Goal: Task Accomplishment & Management: Manage account settings

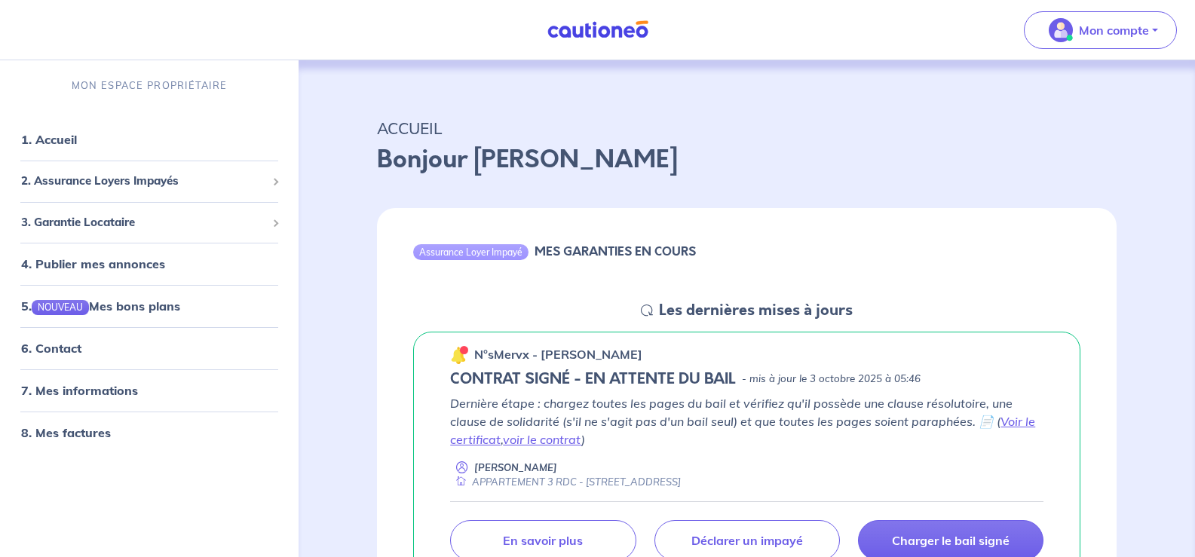
click at [831, 359] on div "n°sMervx - [PERSON_NAME]" at bounding box center [746, 355] width 593 height 20
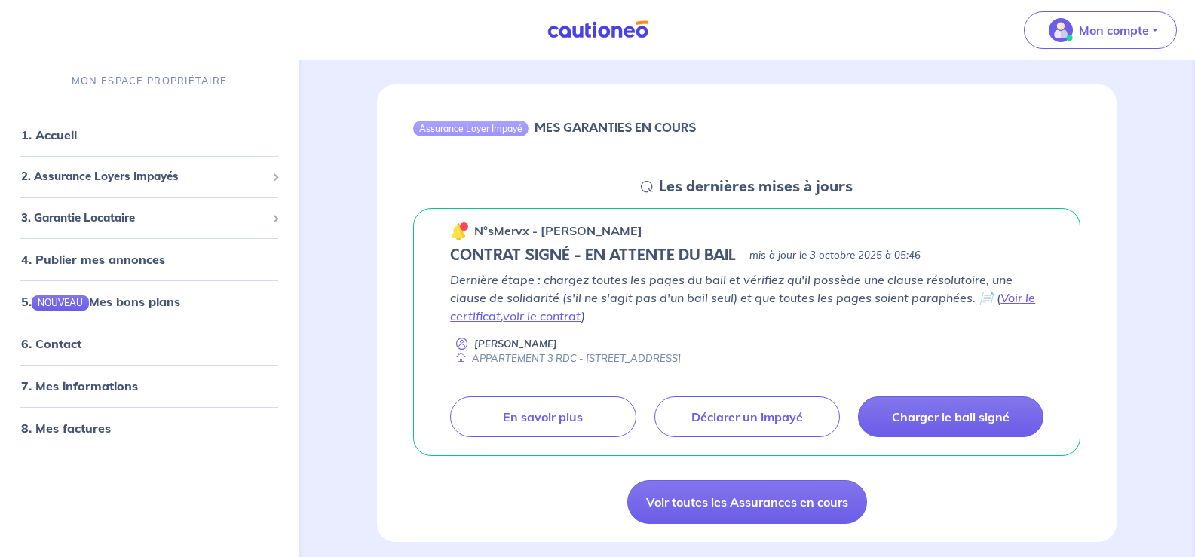
scroll to position [151, 0]
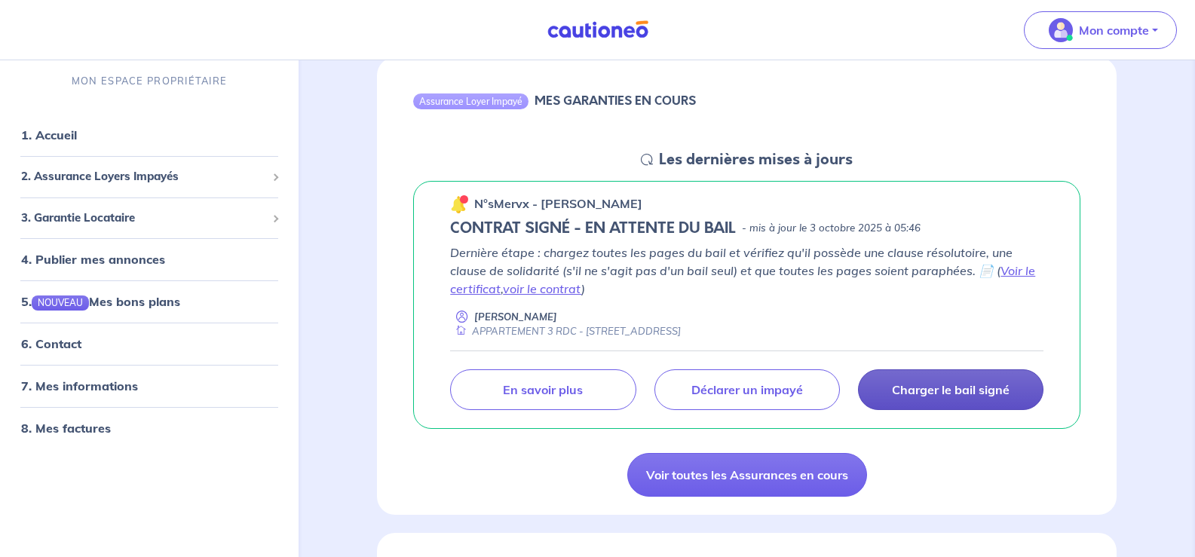
click at [952, 389] on p "Charger le bail signé" at bounding box center [951, 389] width 118 height 15
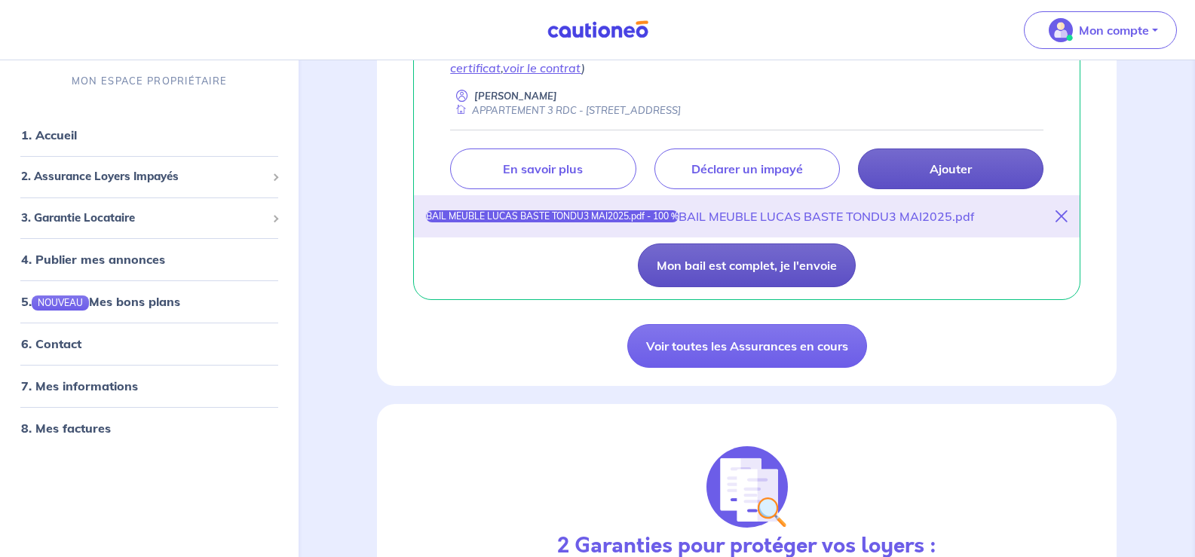
scroll to position [377, 0]
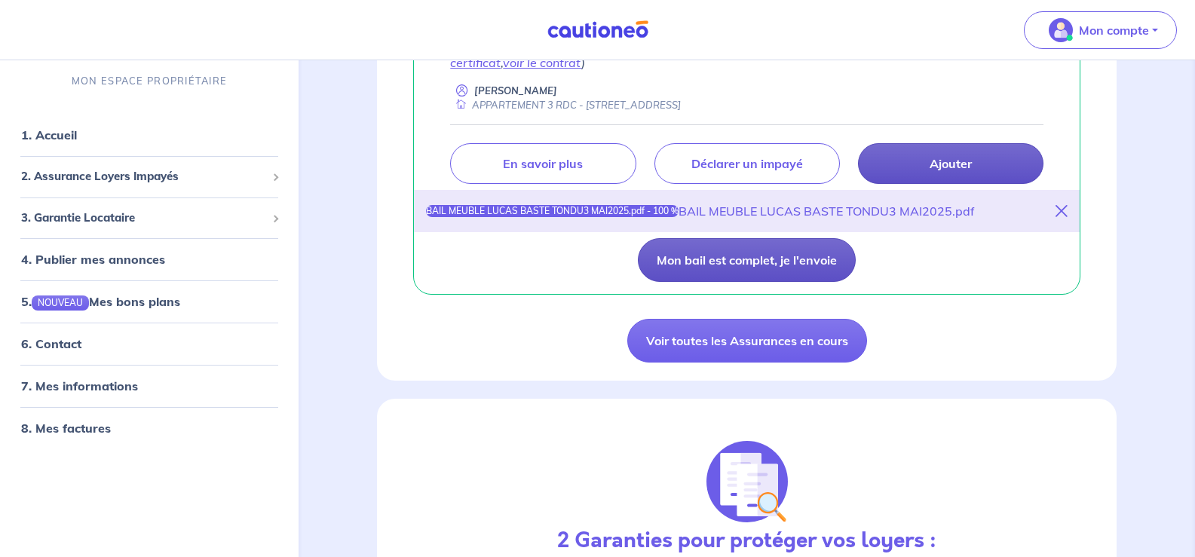
click at [703, 259] on button "Mon bail est complet, je l'envoie" at bounding box center [747, 260] width 218 height 44
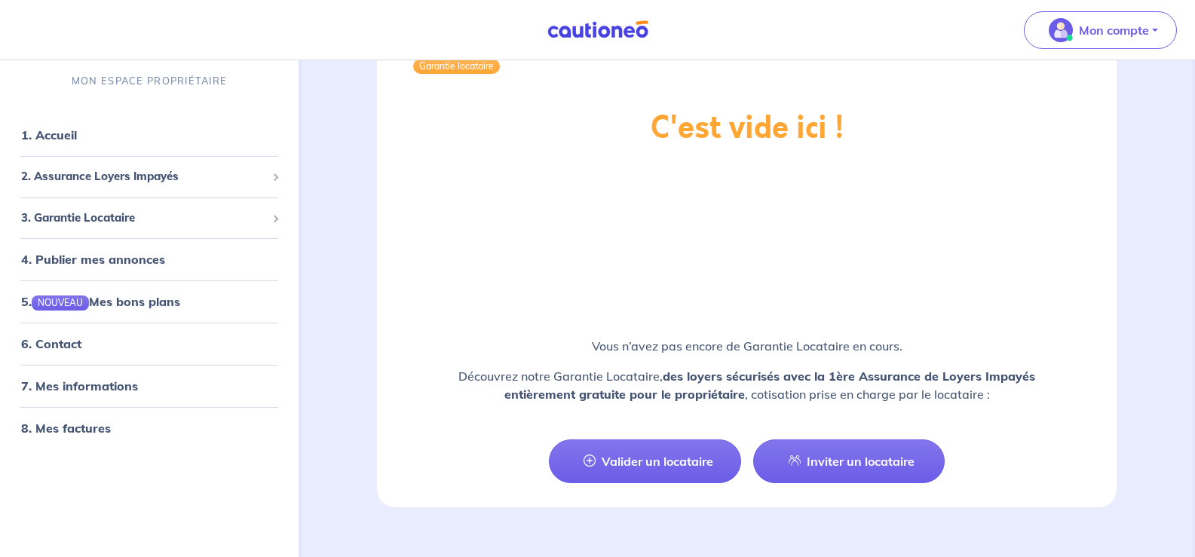
scroll to position [1679, 0]
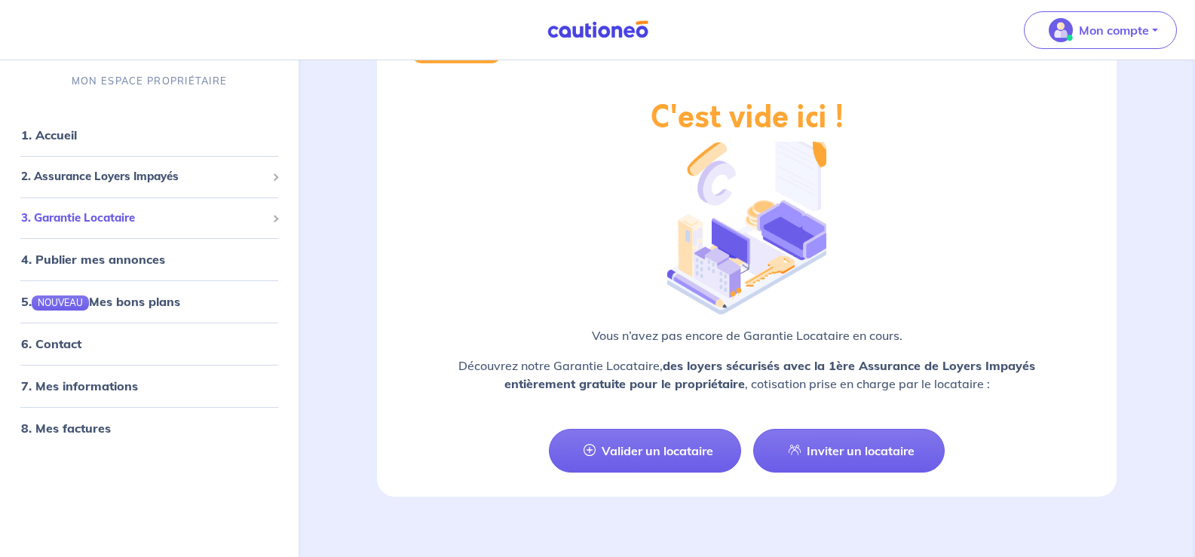
click at [201, 218] on span "3. Garantie Locataire" at bounding box center [143, 218] width 245 height 17
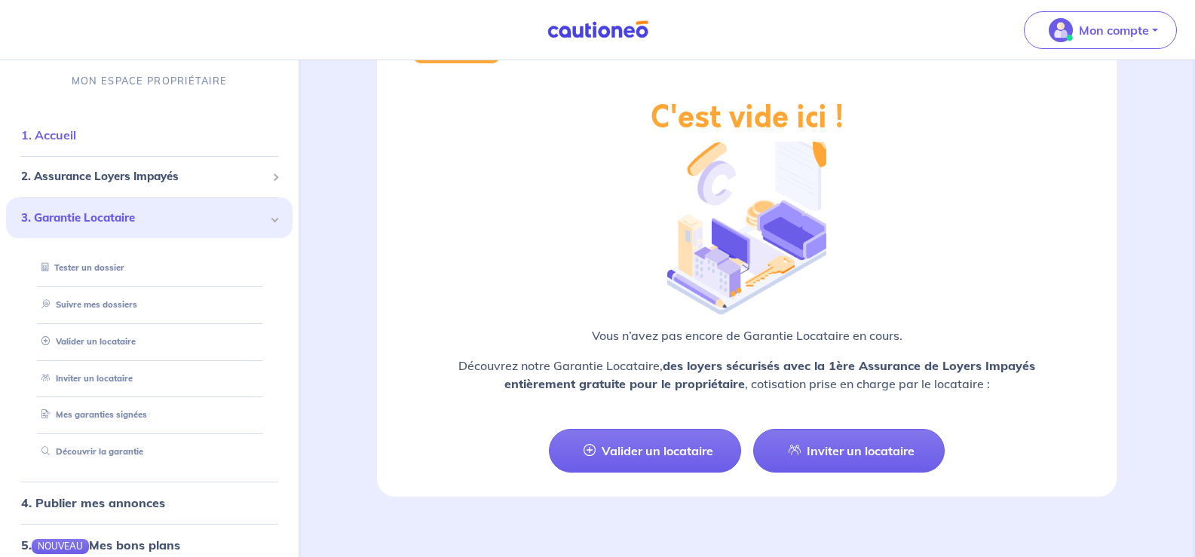
click at [46, 134] on link "1. Accueil" at bounding box center [48, 134] width 55 height 15
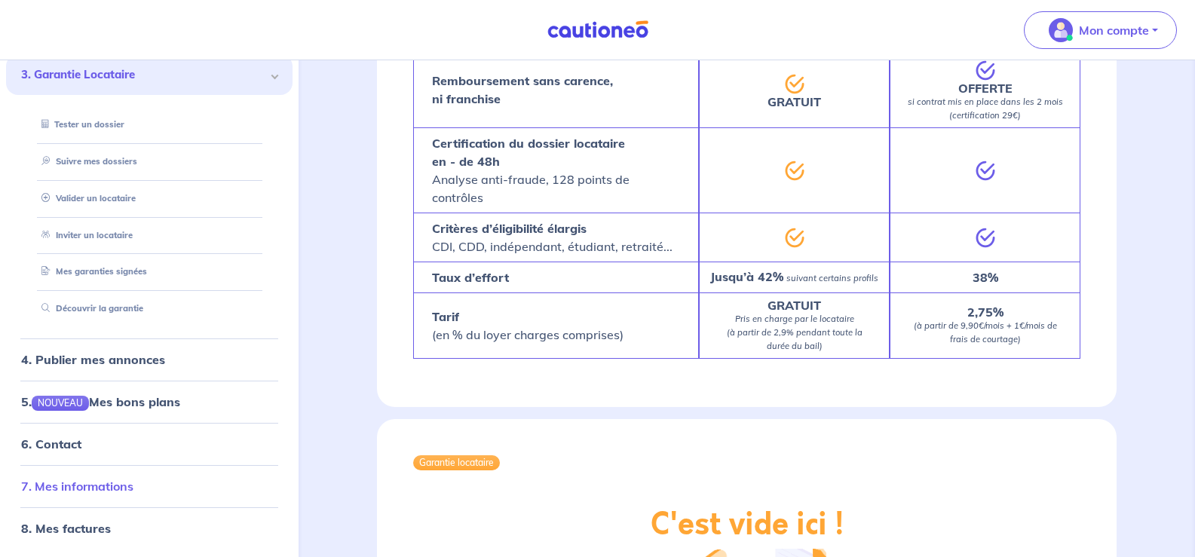
scroll to position [1282, 0]
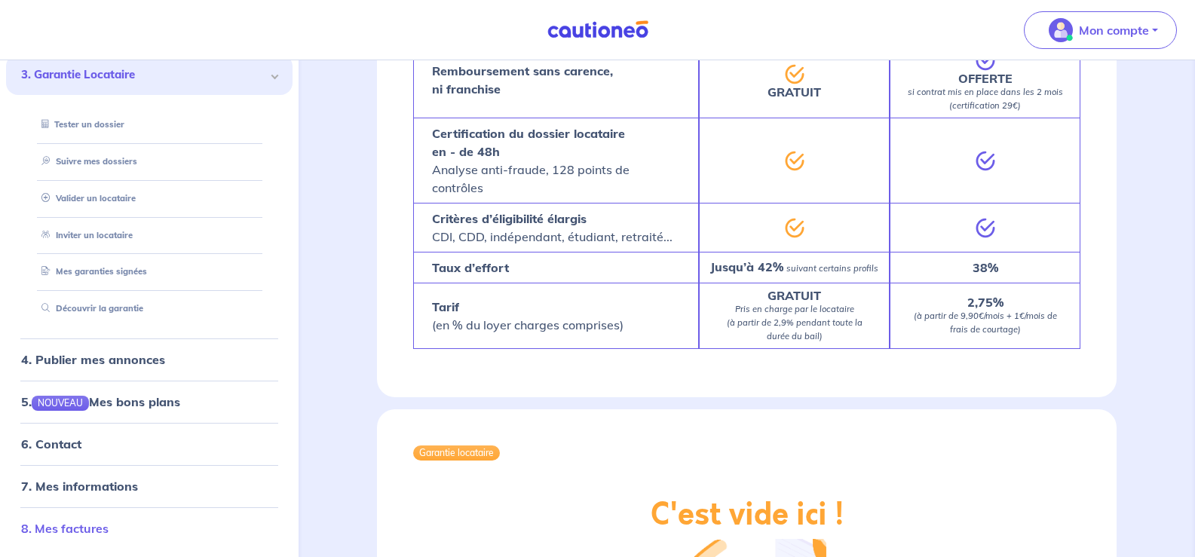
click at [84, 523] on link "8. Mes factures" at bounding box center [64, 528] width 87 height 15
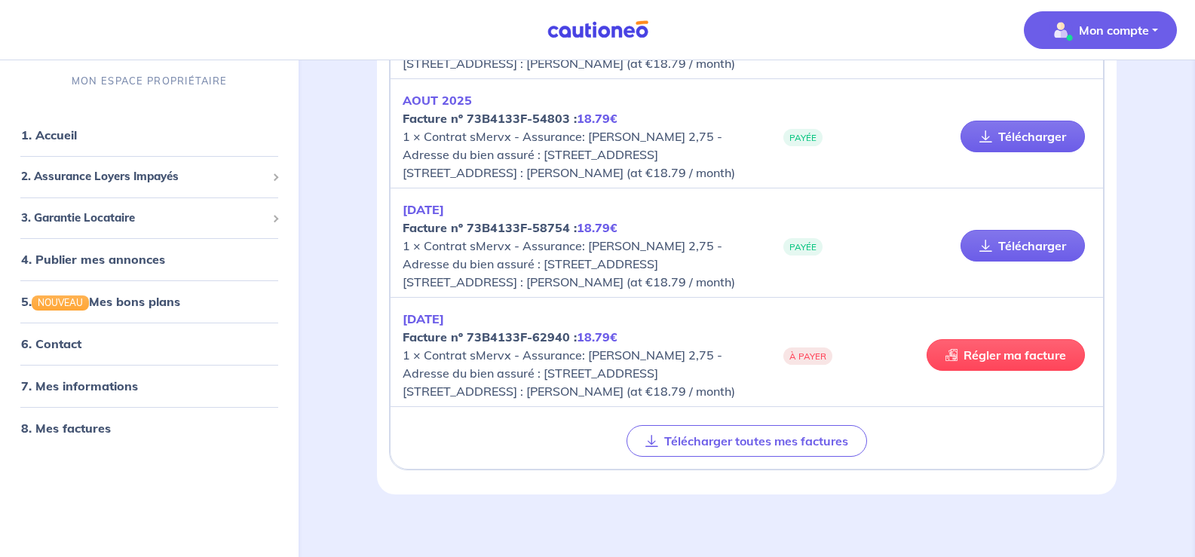
scroll to position [528, 0]
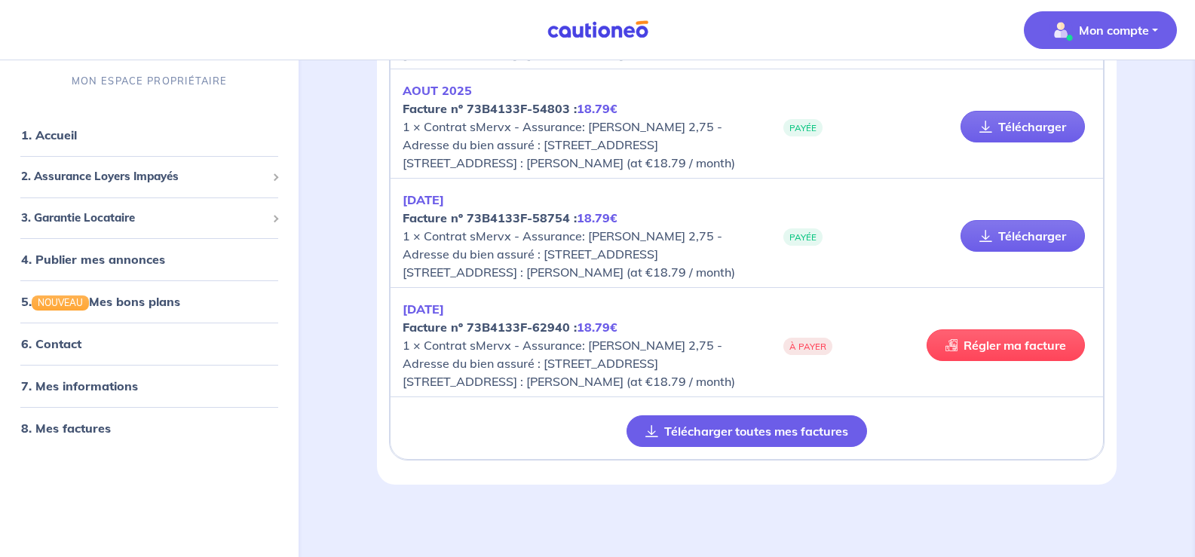
click at [723, 447] on button "Télécharger toutes mes factures" at bounding box center [747, 432] width 241 height 32
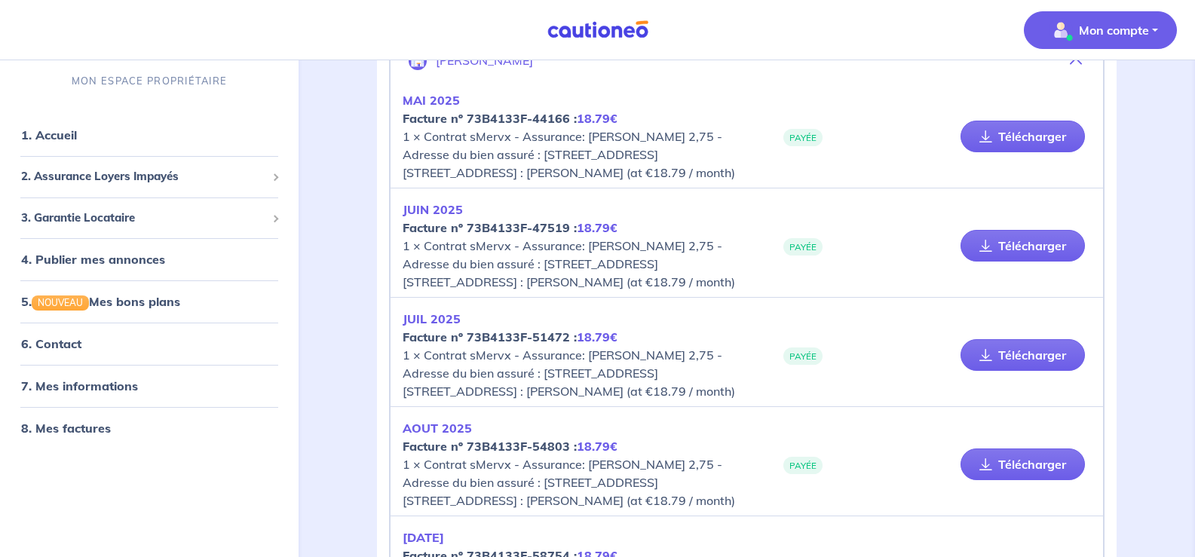
scroll to position [158, 0]
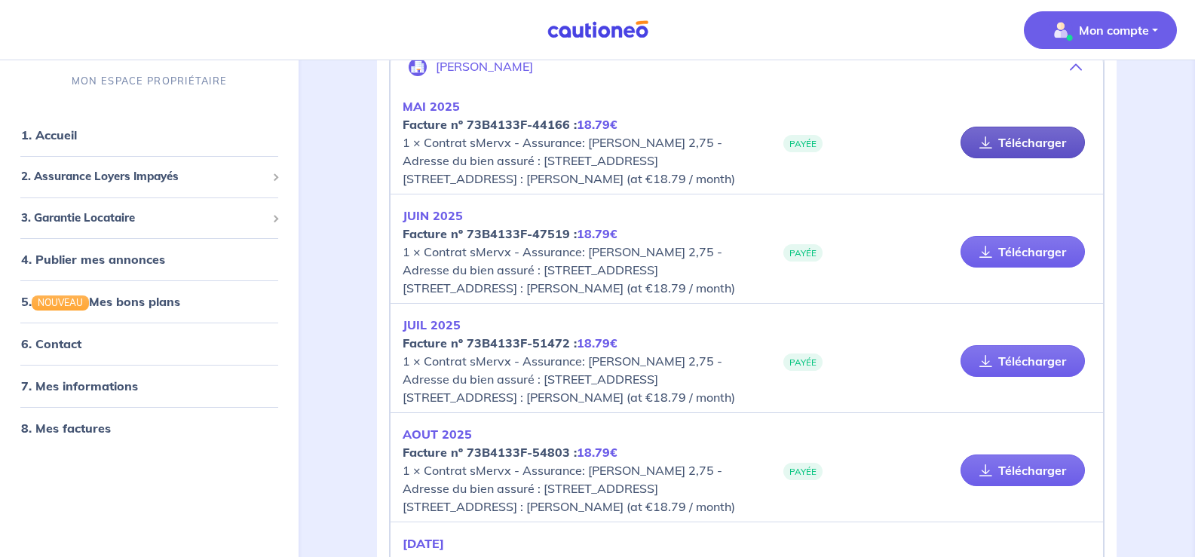
click at [995, 152] on link "Télécharger" at bounding box center [1023, 143] width 124 height 32
click at [157, 305] on link "5. NOUVEAU Mes bons plans" at bounding box center [99, 301] width 157 height 15
click at [118, 181] on span "2. Assurance Loyers Impayés" at bounding box center [143, 176] width 245 height 17
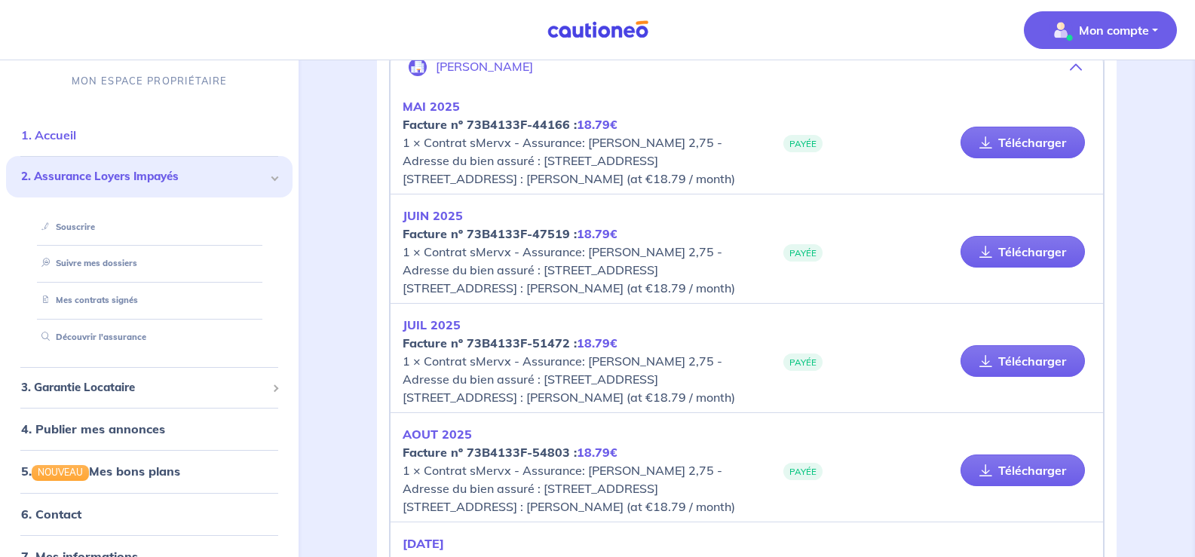
click at [75, 136] on link "1. Accueil" at bounding box center [48, 134] width 55 height 15
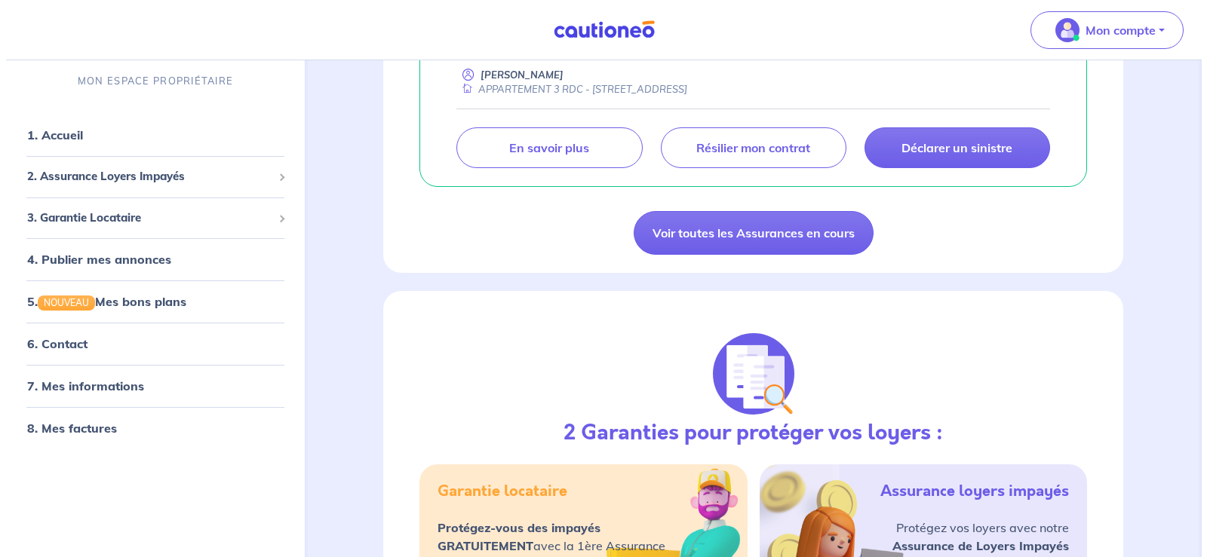
scroll to position [377, 0]
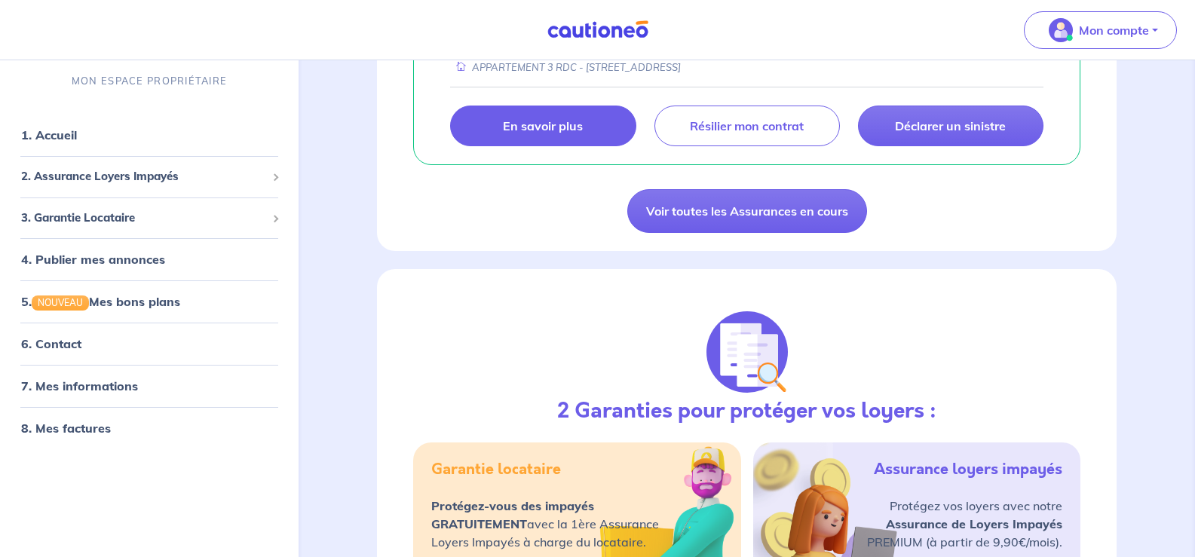
click at [520, 127] on p "En savoir plus" at bounding box center [543, 125] width 80 height 15
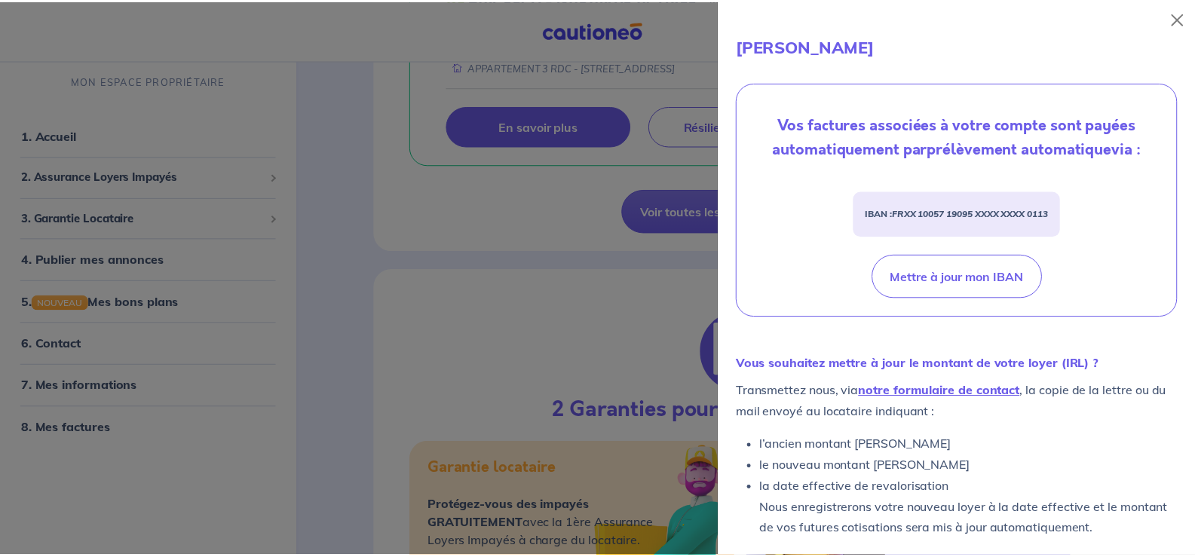
scroll to position [548, 0]
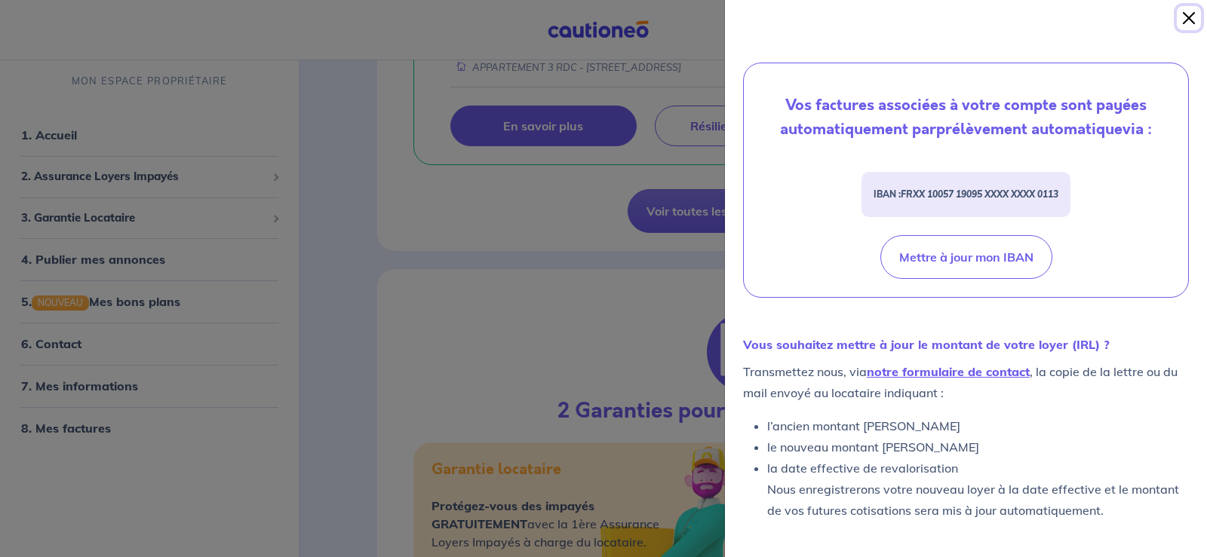
click at [1188, 19] on button "Close" at bounding box center [1188, 18] width 24 height 24
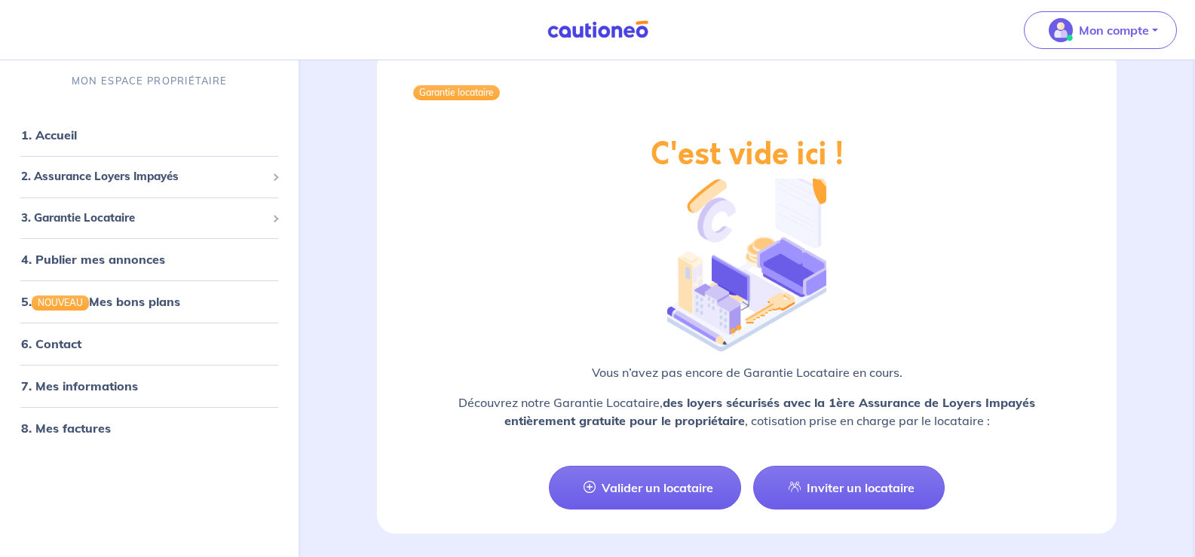
scroll to position [1679, 0]
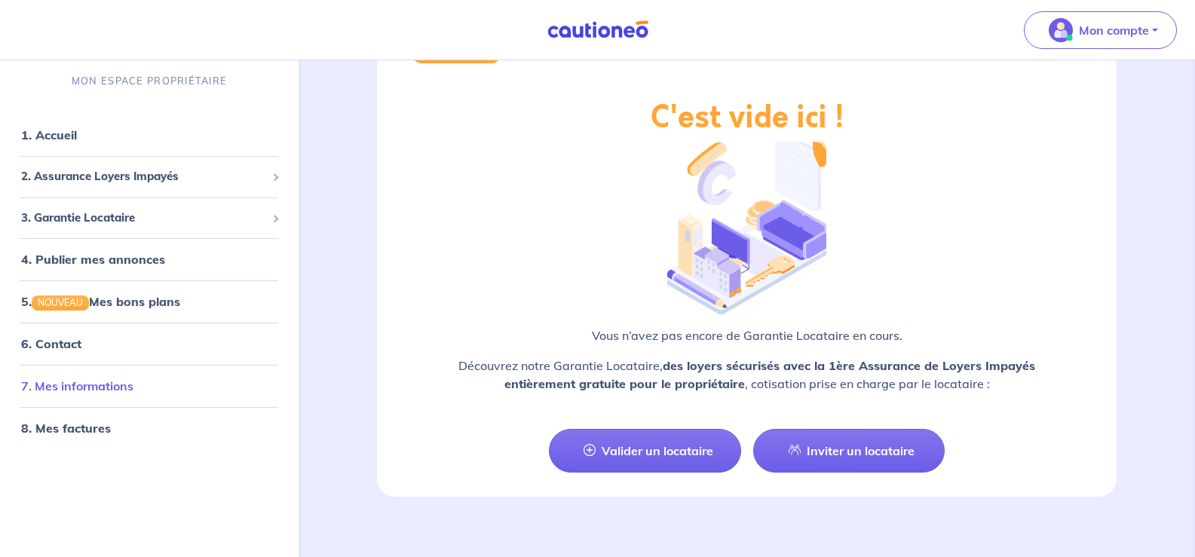
click at [100, 379] on link "7. Mes informations" at bounding box center [77, 386] width 112 height 15
